Goal: Information Seeking & Learning: Learn about a topic

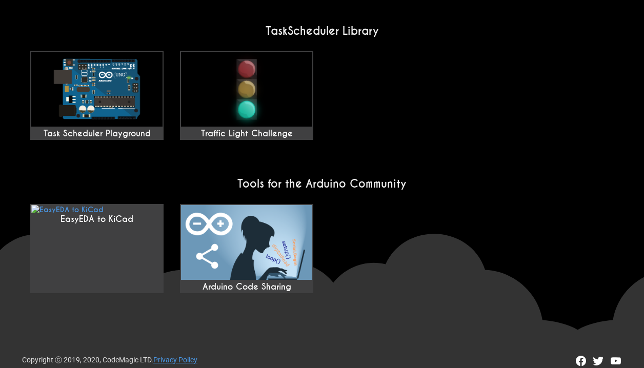
scroll to position [872, 0]
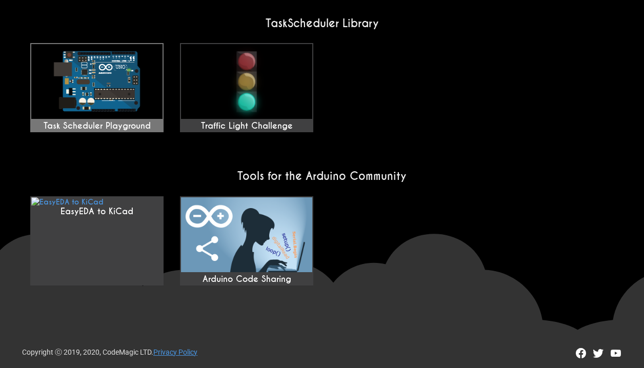
click at [147, 97] on img at bounding box center [96, 81] width 131 height 75
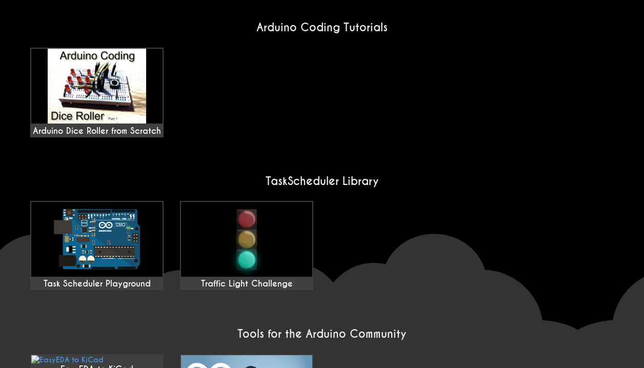
scroll to position [718, 0]
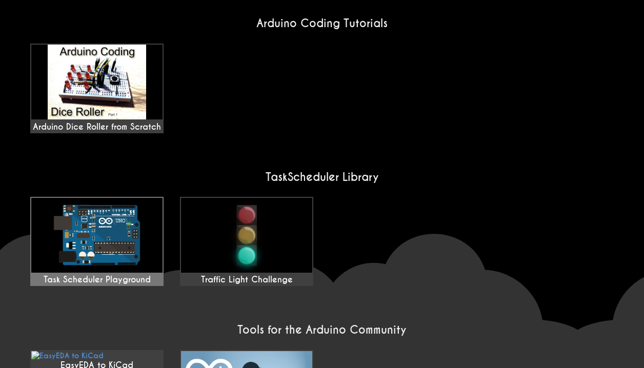
click at [142, 276] on div "Task Scheduler Playground" at bounding box center [96, 280] width 131 height 10
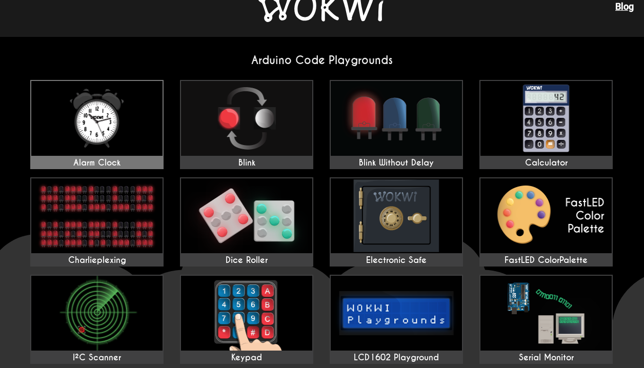
scroll to position [0, 0]
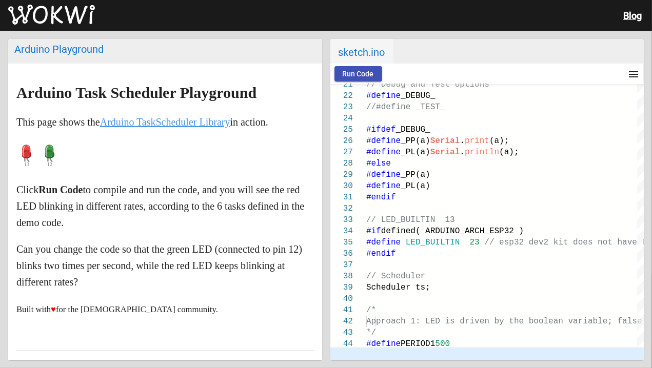
scroll to position [103, 0]
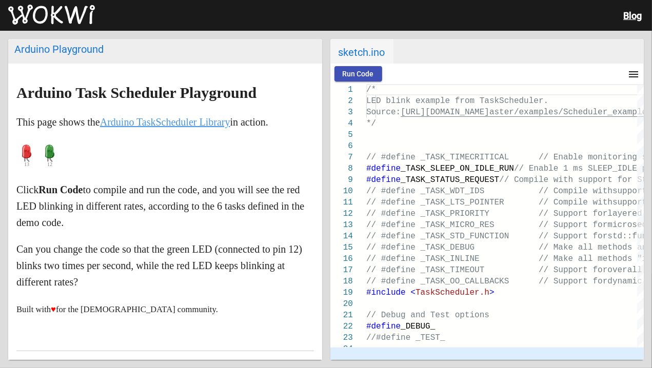
click at [280, 196] on p "Click Run Code to compile and run the code, and you will see the red LED blinki…" at bounding box center [164, 205] width 297 height 49
click at [230, 118] on link "Arduino TaskScheduler Library" at bounding box center [165, 121] width 130 height 11
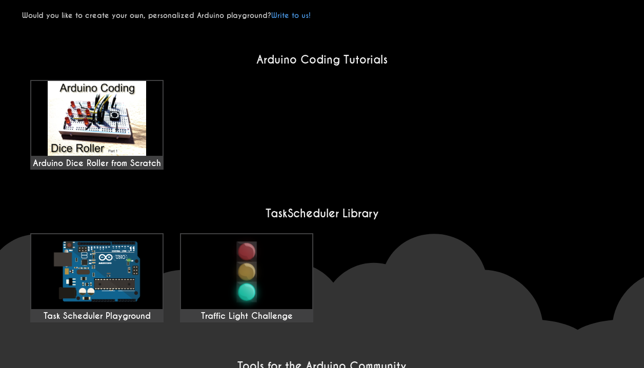
scroll to position [718, 0]
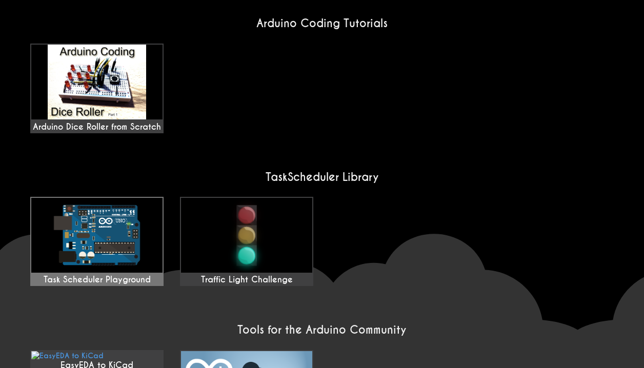
click at [92, 227] on img at bounding box center [96, 235] width 131 height 75
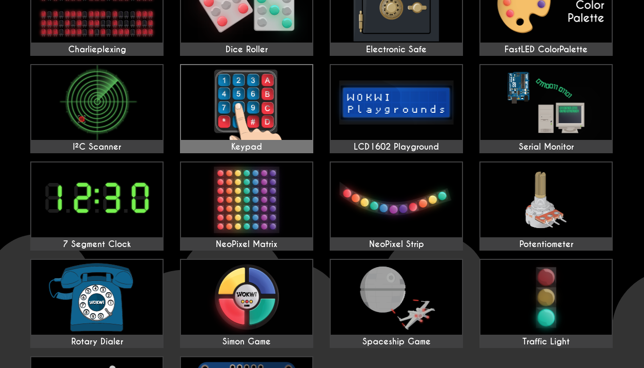
scroll to position [256, 0]
